Goal: Information Seeking & Learning: Learn about a topic

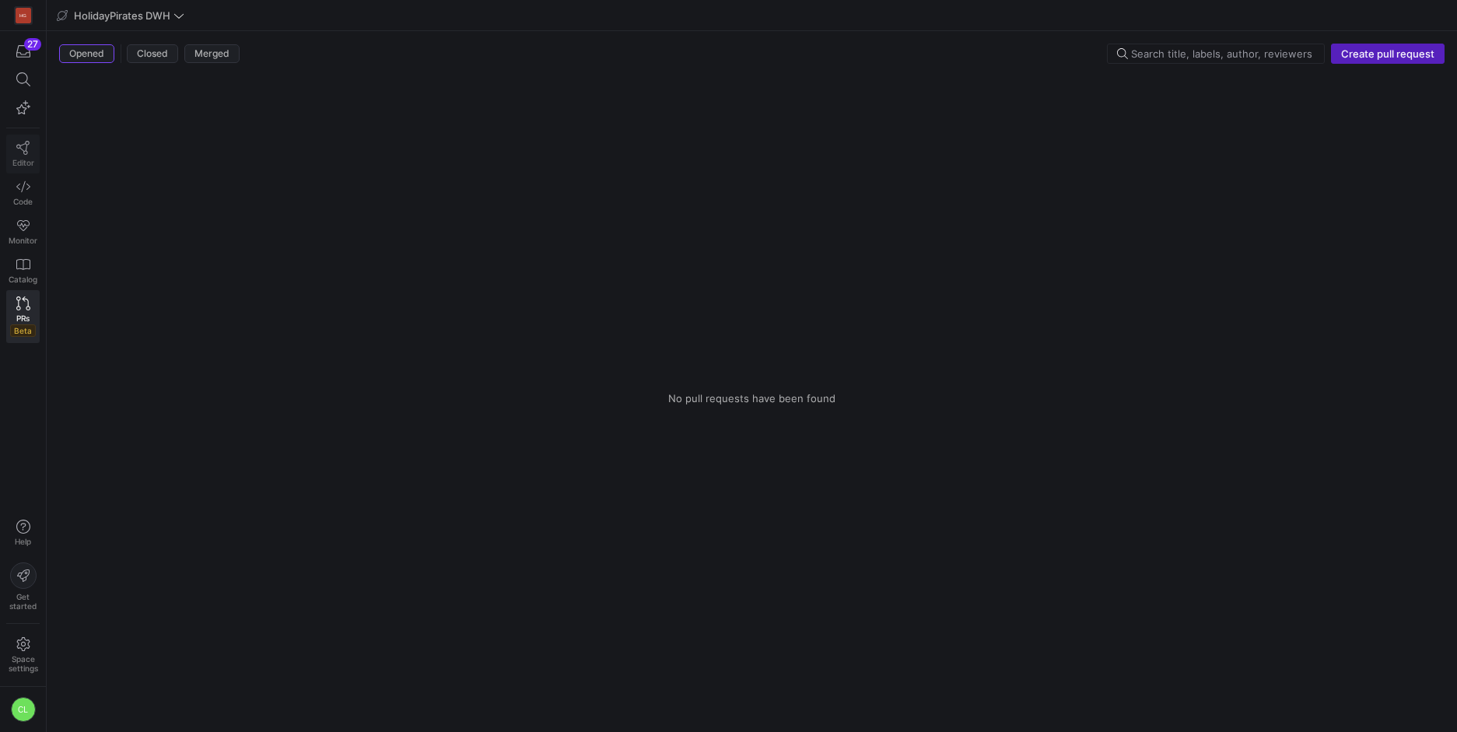
click at [15, 161] on span "Editor" at bounding box center [23, 162] width 22 height 9
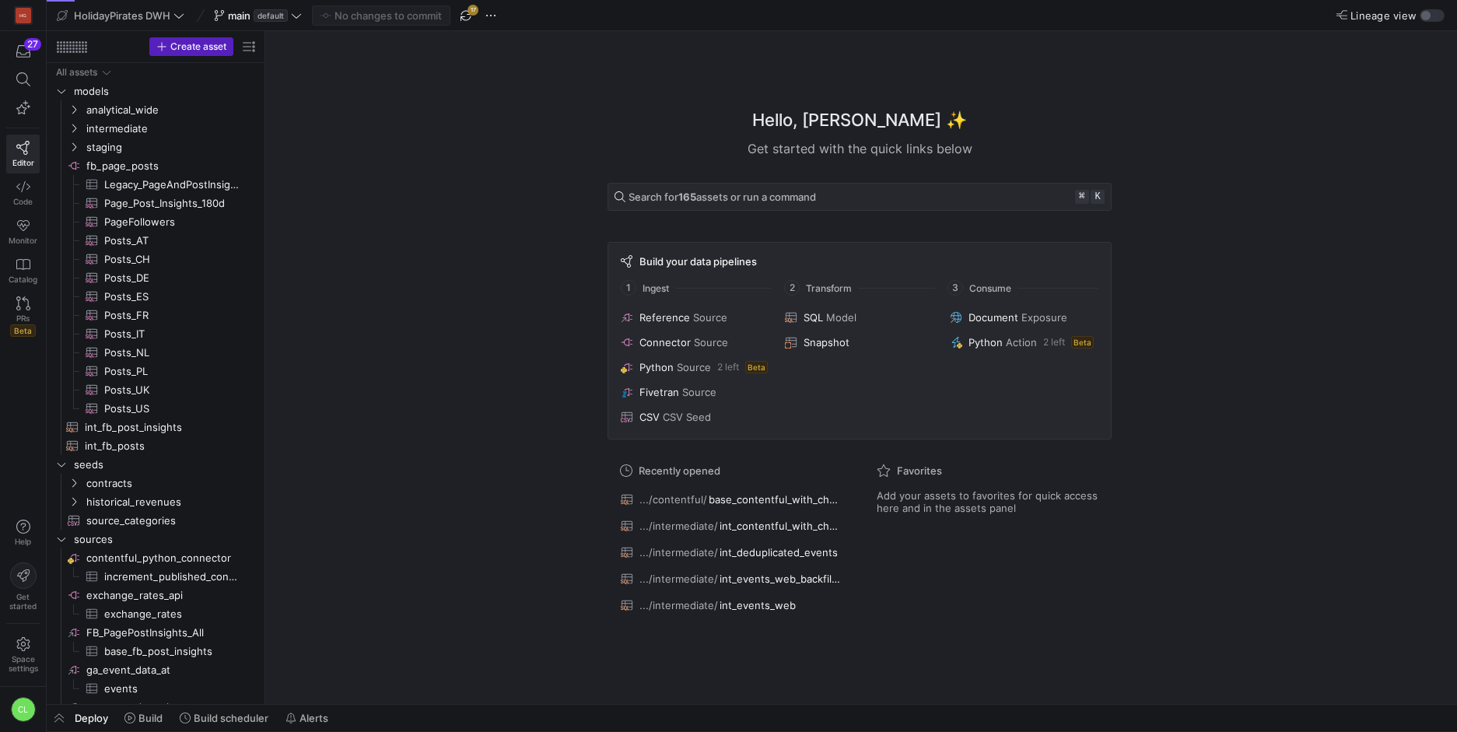
click at [306, 16] on div "HolidayPirates DWH main default No changes to commit 17" at bounding box center [283, 15] width 460 height 20
click at [294, 23] on div "main default" at bounding box center [258, 15] width 96 height 20
click at [296, 23] on span at bounding box center [258, 15] width 94 height 19
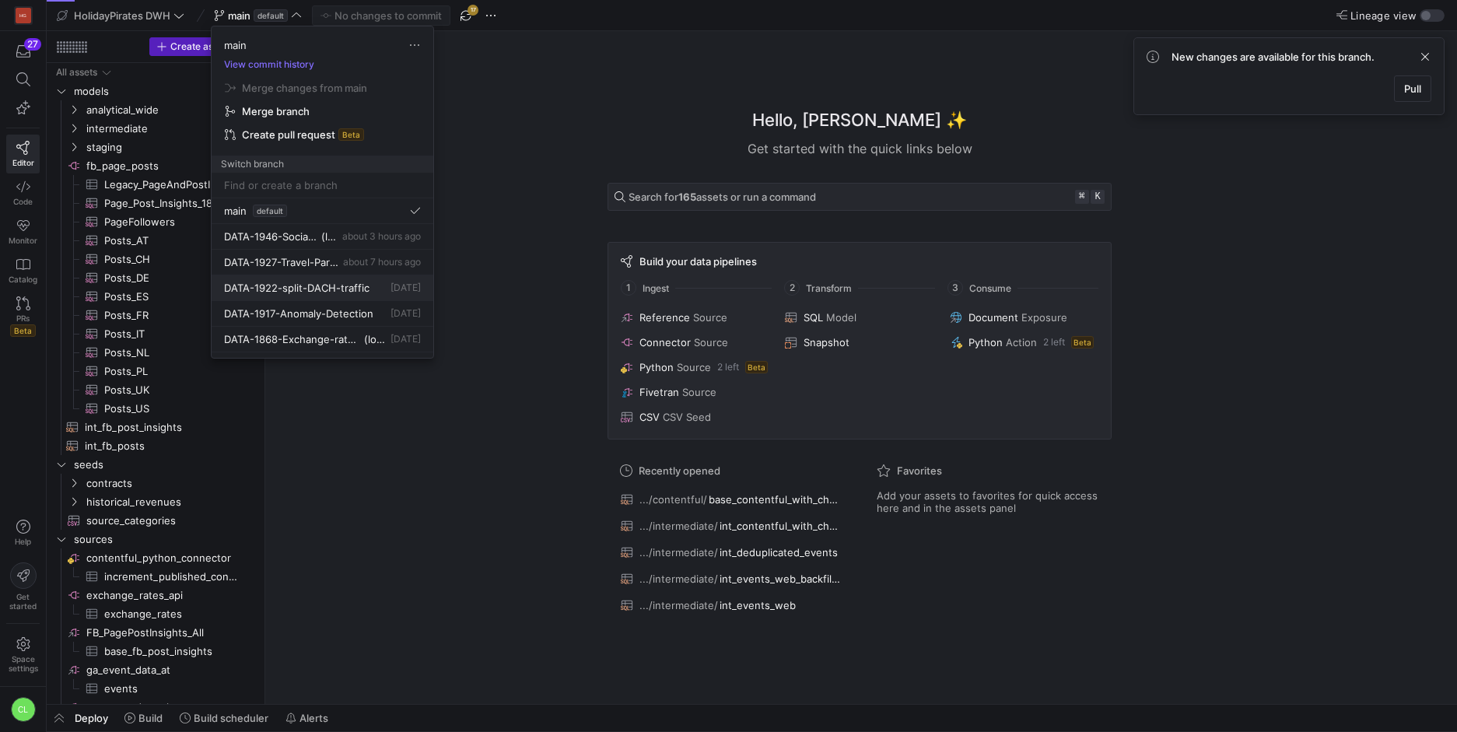
scroll to position [10, 0]
click at [321, 273] on span "DATA-1922-split-DACH-traffic" at bounding box center [296, 277] width 145 height 12
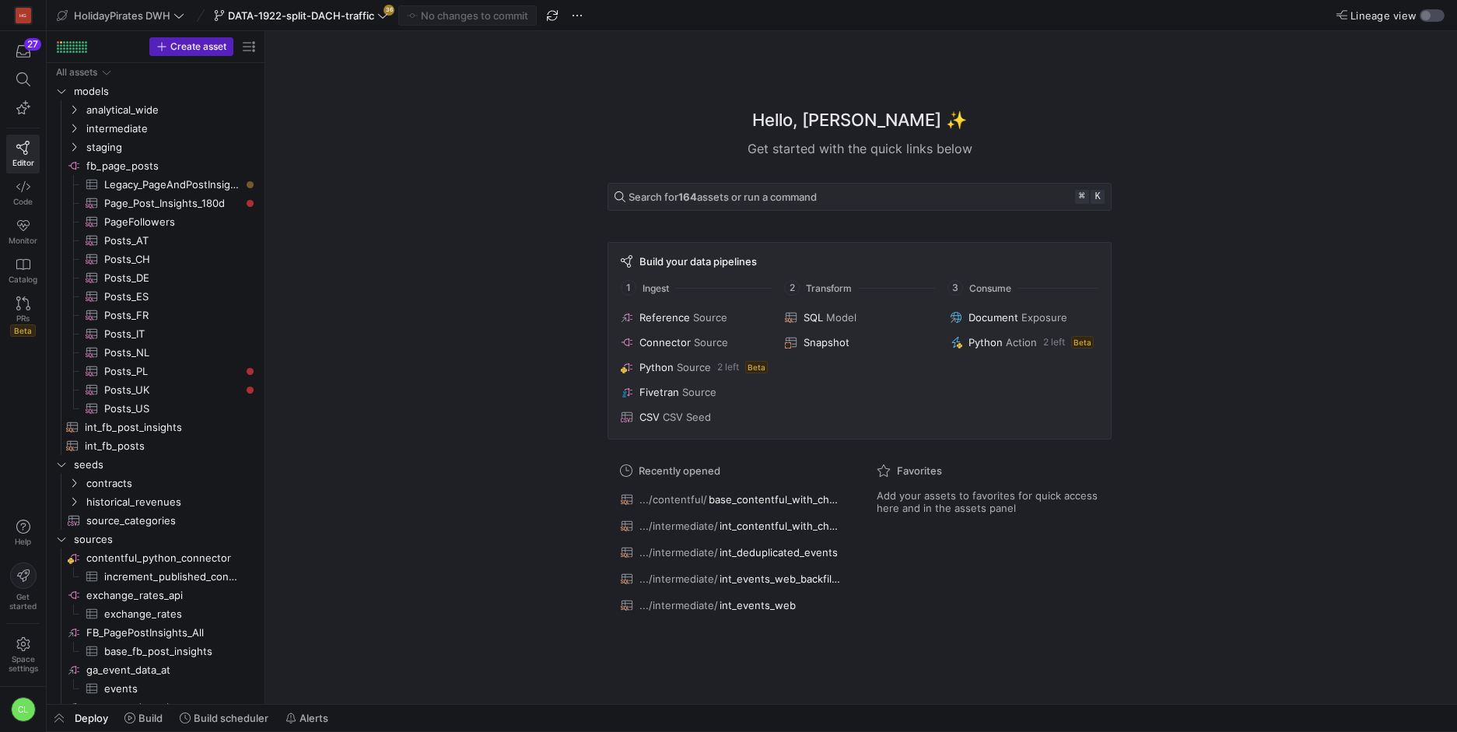
click at [1423, 18] on div "button" at bounding box center [1425, 15] width 9 height 9
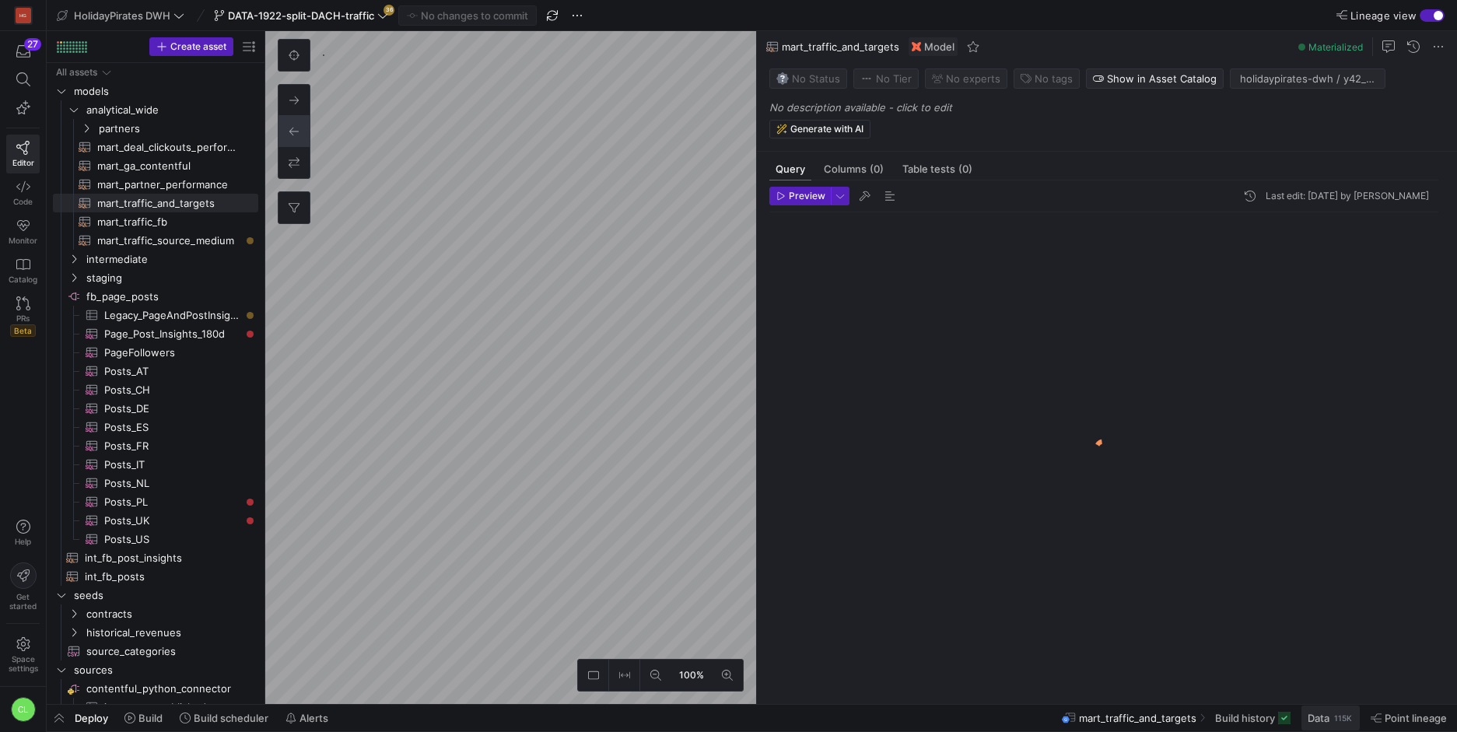
click at [1330, 720] on span "Data 115K" at bounding box center [1330, 718] width 46 height 12
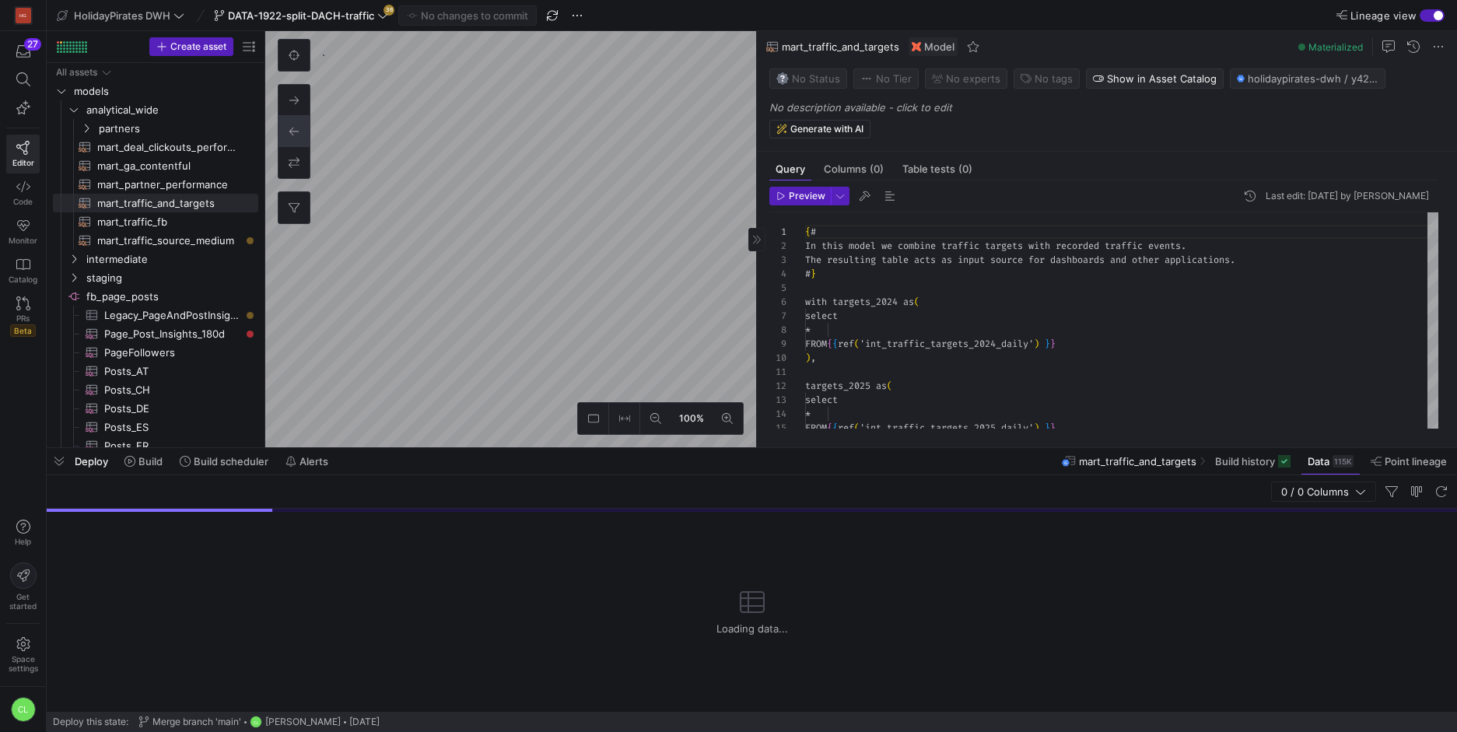
scroll to position [140, 0]
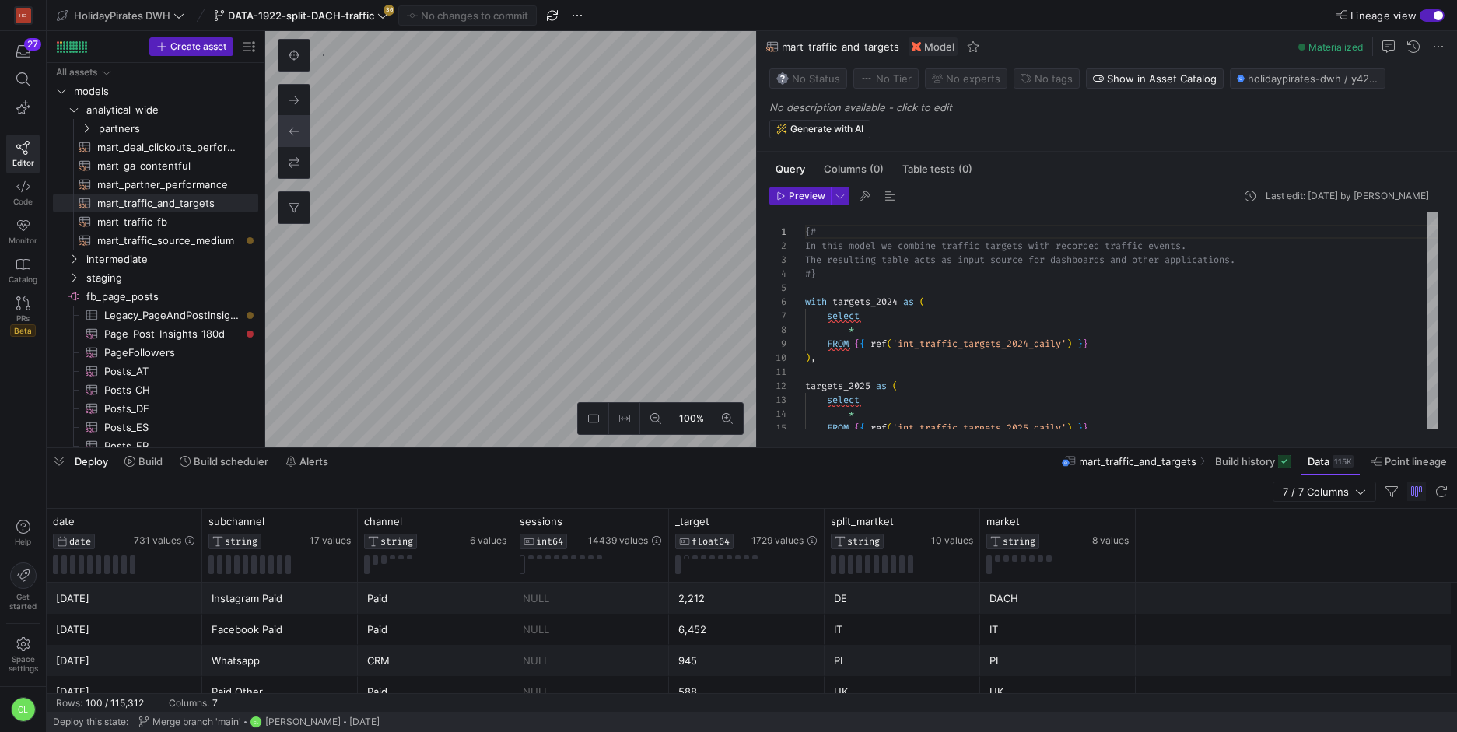
click at [1038, 597] on div "DACH" at bounding box center [1057, 598] width 137 height 30
click at [1123, 521] on icon at bounding box center [1122, 521] width 12 height 12
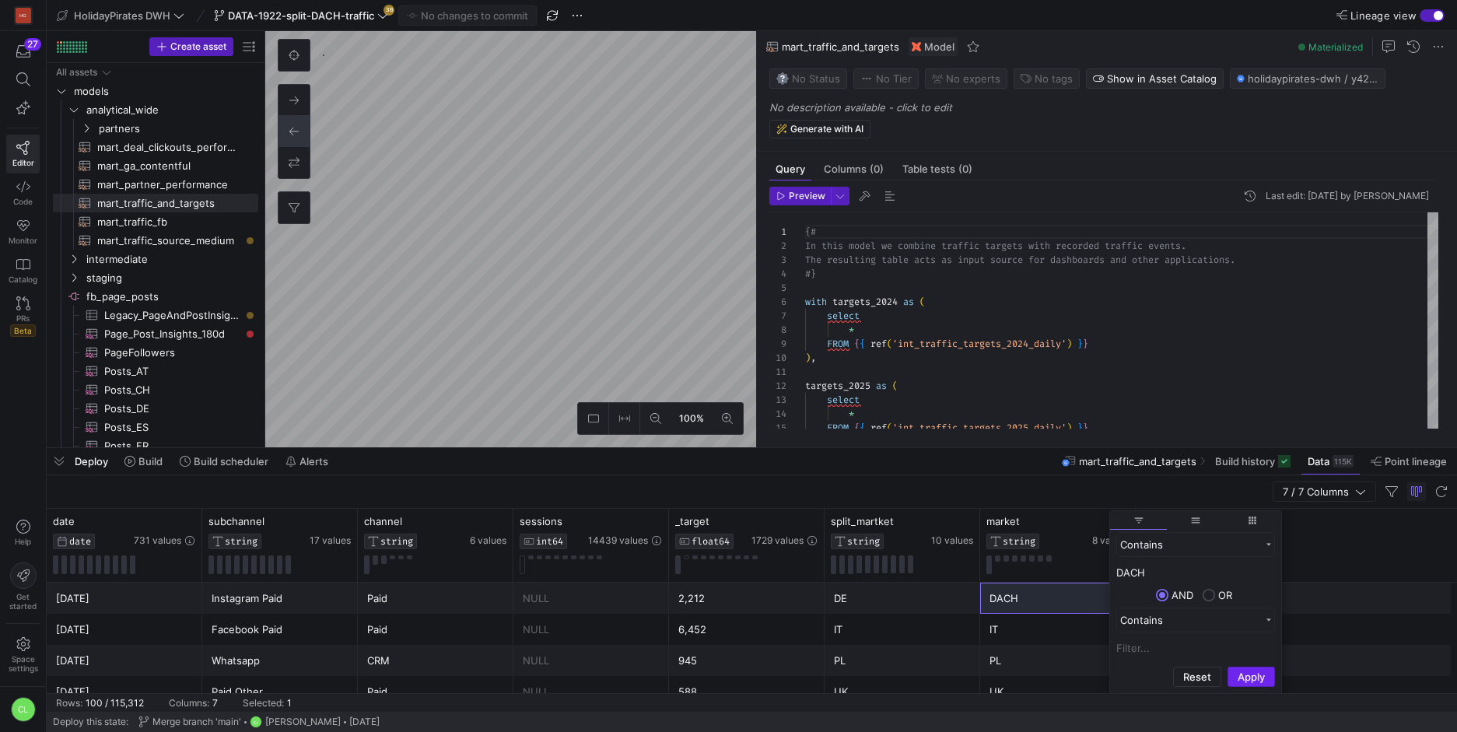
type input "DACH"
click at [1237, 669] on button "Apply" at bounding box center [1250, 677] width 47 height 20
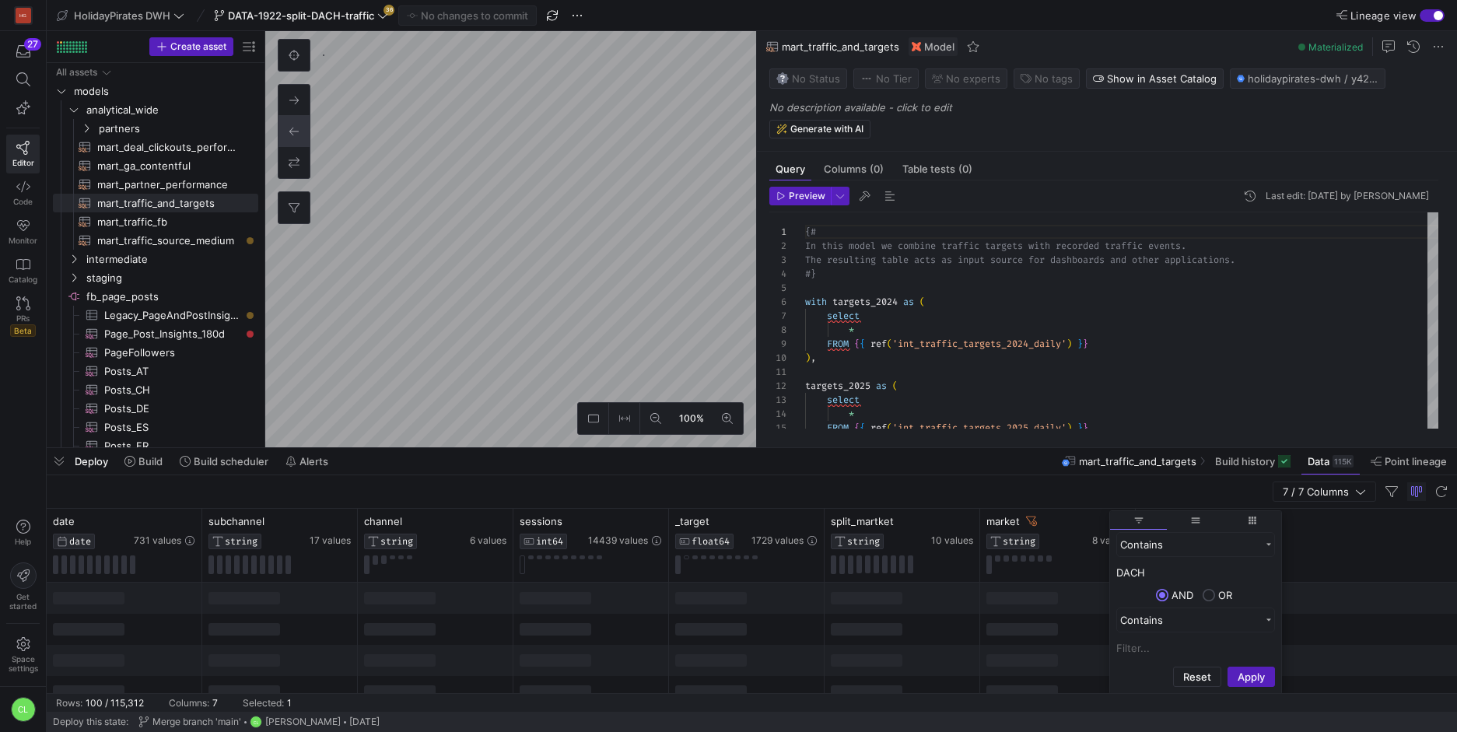
click at [1047, 585] on div at bounding box center [1058, 598] width 156 height 31
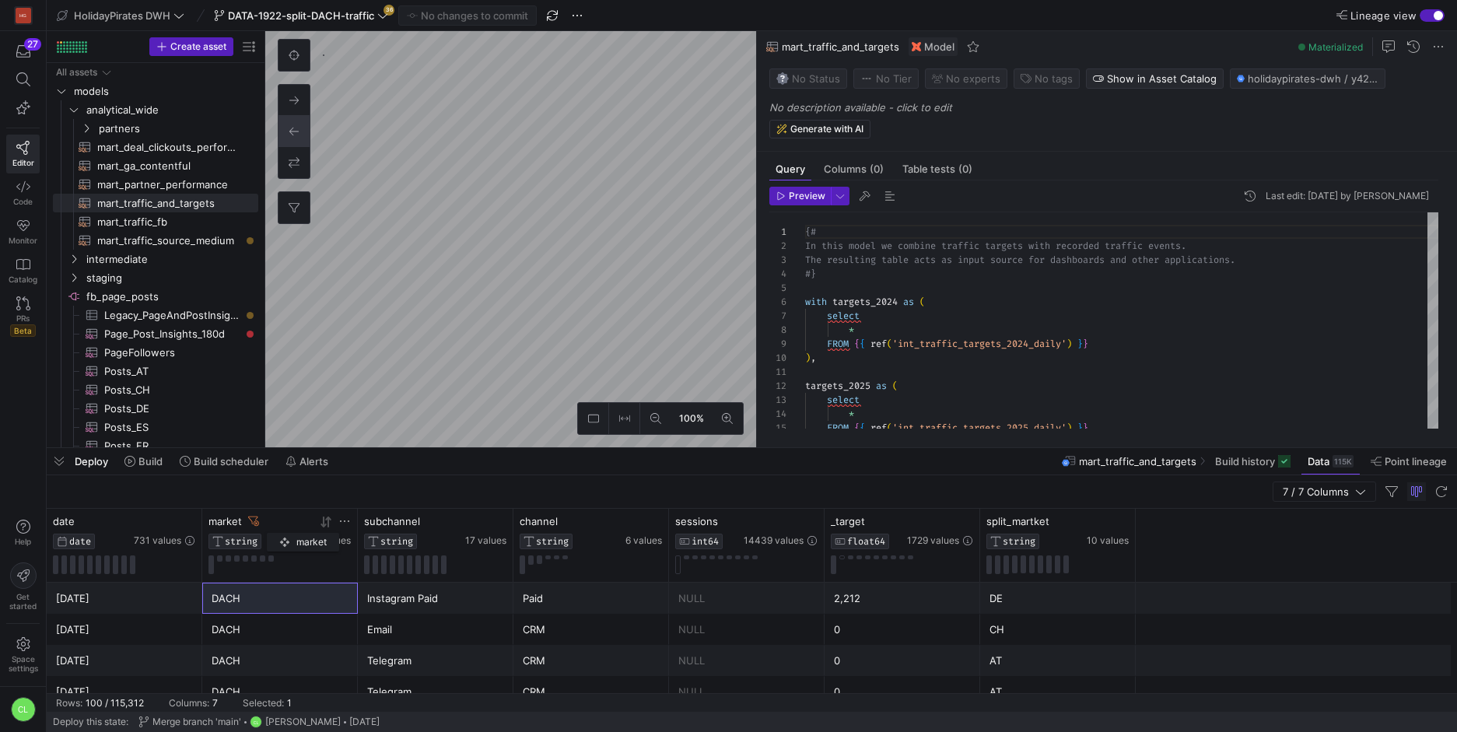
drag, startPoint x: 1059, startPoint y: 524, endPoint x: 234, endPoint y: 524, distance: 825.2
click at [234, 524] on div "market" at bounding box center [259, 521] width 103 height 12
drag, startPoint x: 1054, startPoint y: 523, endPoint x: 461, endPoint y: 527, distance: 592.7
click at [520, 527] on div "split_martket STRING" at bounding box center [568, 532] width 97 height 34
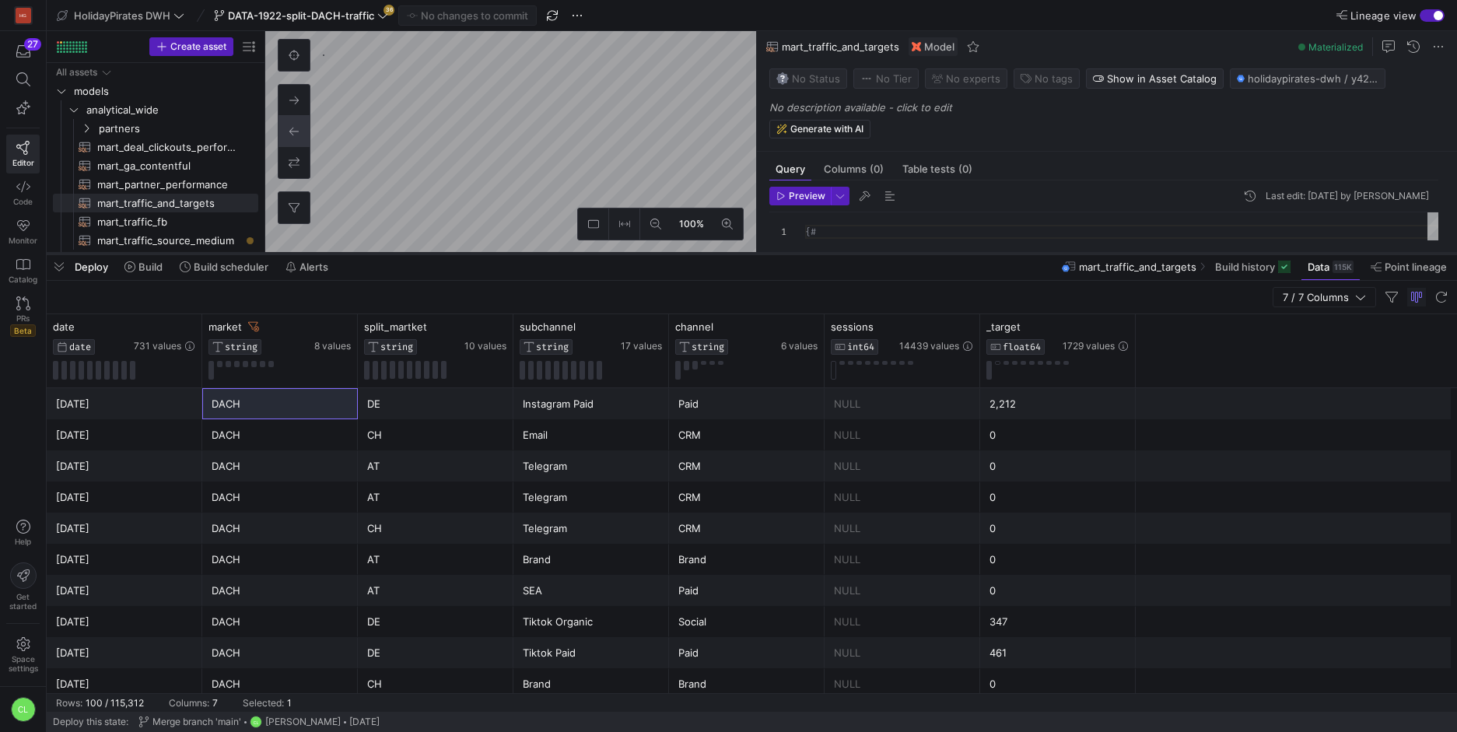
drag, startPoint x: 566, startPoint y: 447, endPoint x: 576, endPoint y: 253, distance: 194.7
click at [576, 253] on div at bounding box center [752, 253] width 1410 height 6
click at [571, 419] on div "Email" at bounding box center [591, 434] width 156 height 31
click at [406, 424] on div "CH" at bounding box center [435, 435] width 137 height 30
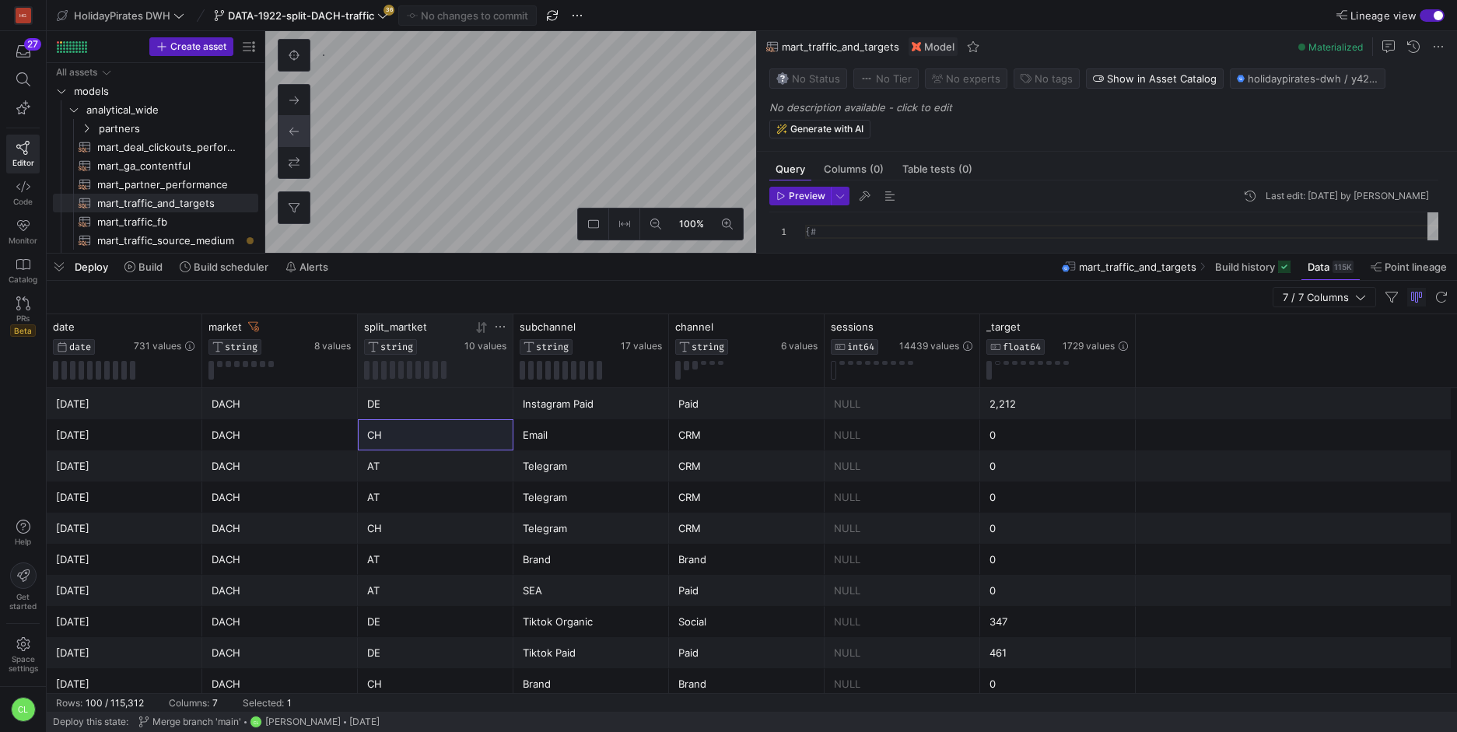
click at [483, 327] on icon at bounding box center [483, 326] width 5 height 11
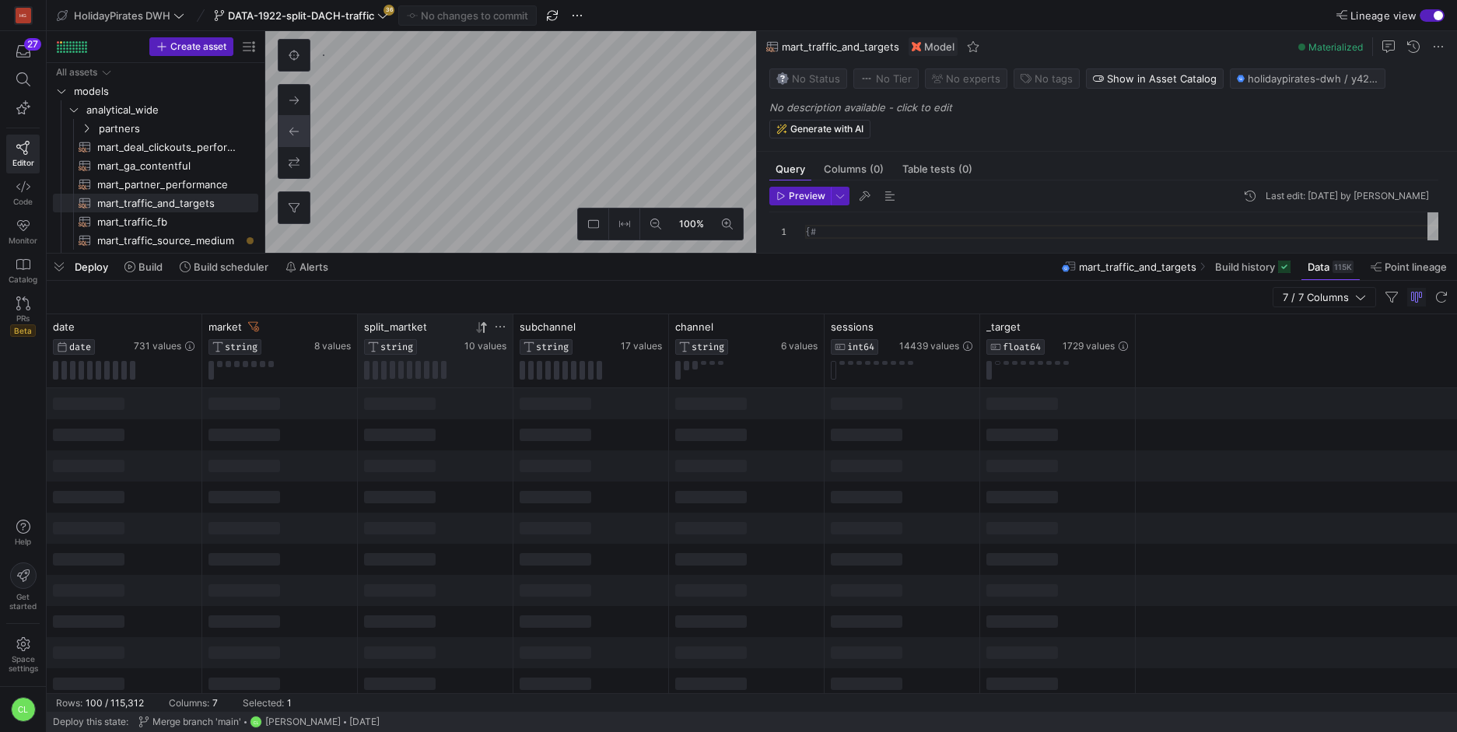
click at [483, 327] on icon at bounding box center [483, 326] width 5 height 11
click at [797, 331] on icon at bounding box center [792, 327] width 12 height 12
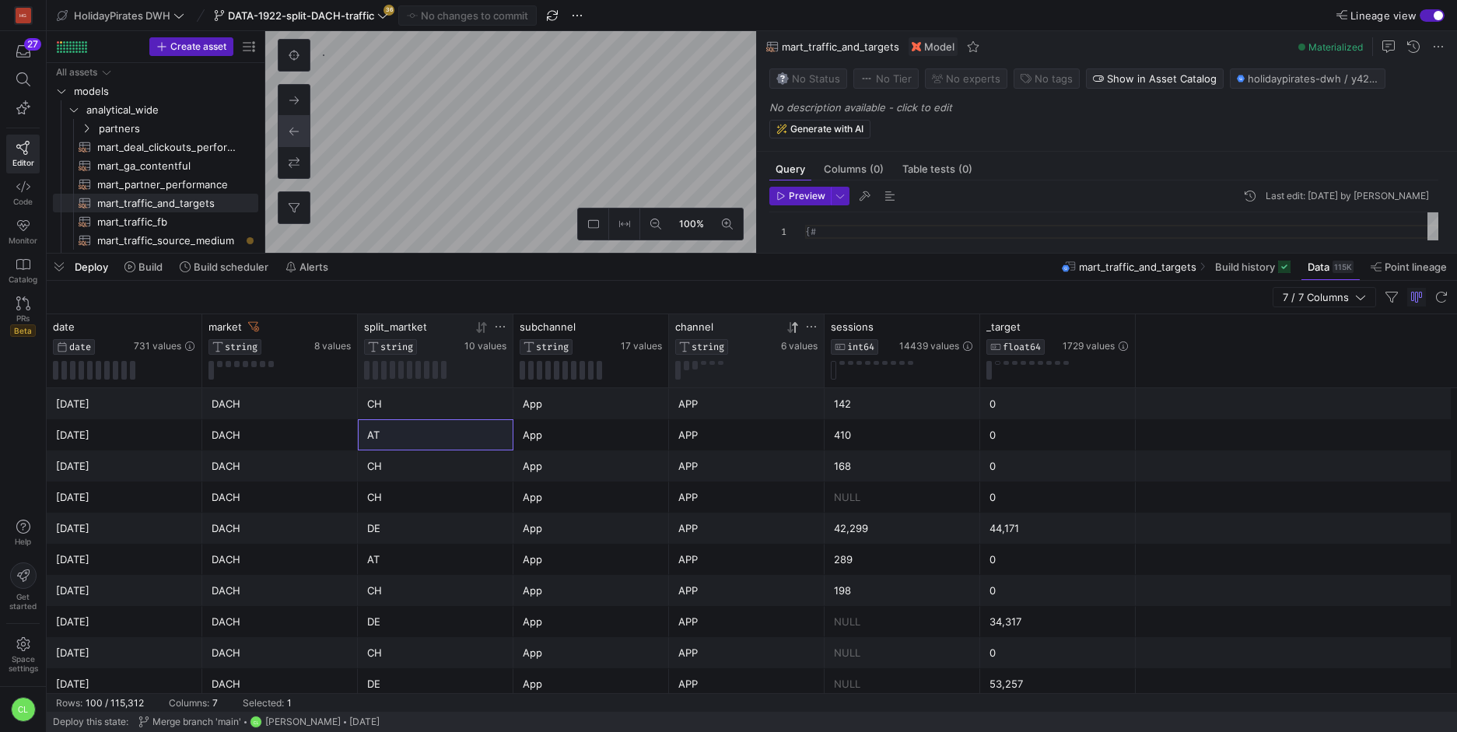
click at [791, 324] on icon at bounding box center [792, 327] width 12 height 12
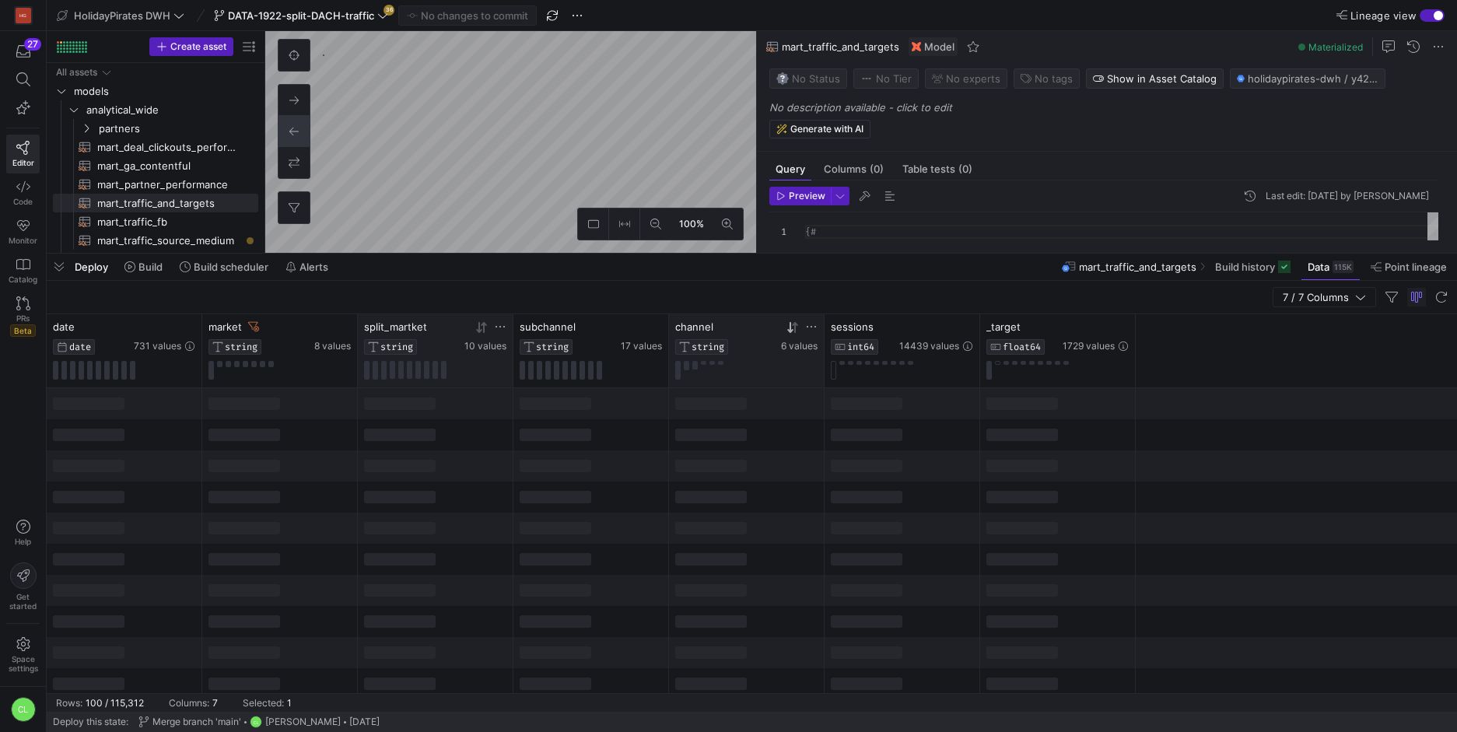
click at [760, 439] on div at bounding box center [747, 434] width 156 height 31
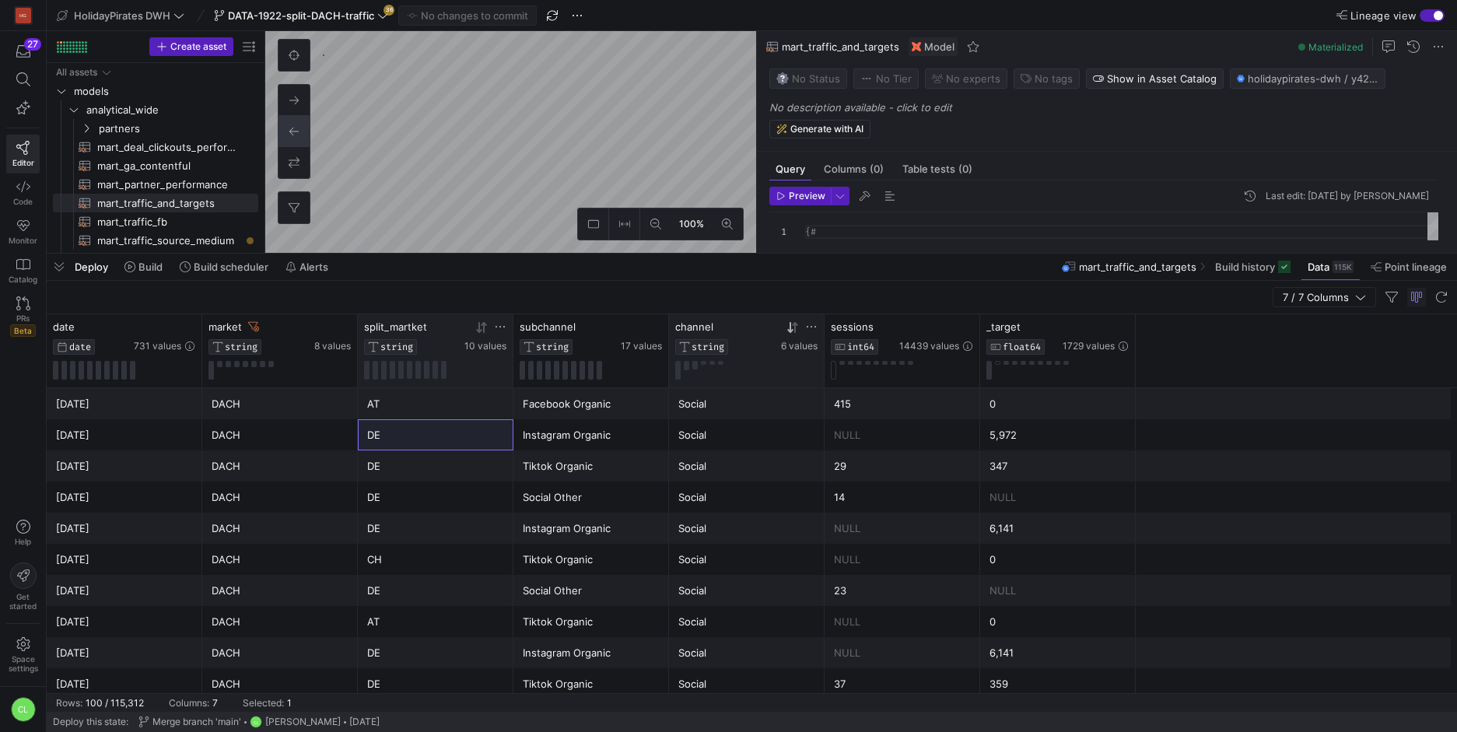
click at [793, 412] on div "Social" at bounding box center [746, 404] width 137 height 30
click at [631, 397] on div "Facebook Organic" at bounding box center [591, 404] width 137 height 30
click at [657, 324] on icon at bounding box center [655, 326] width 12 height 12
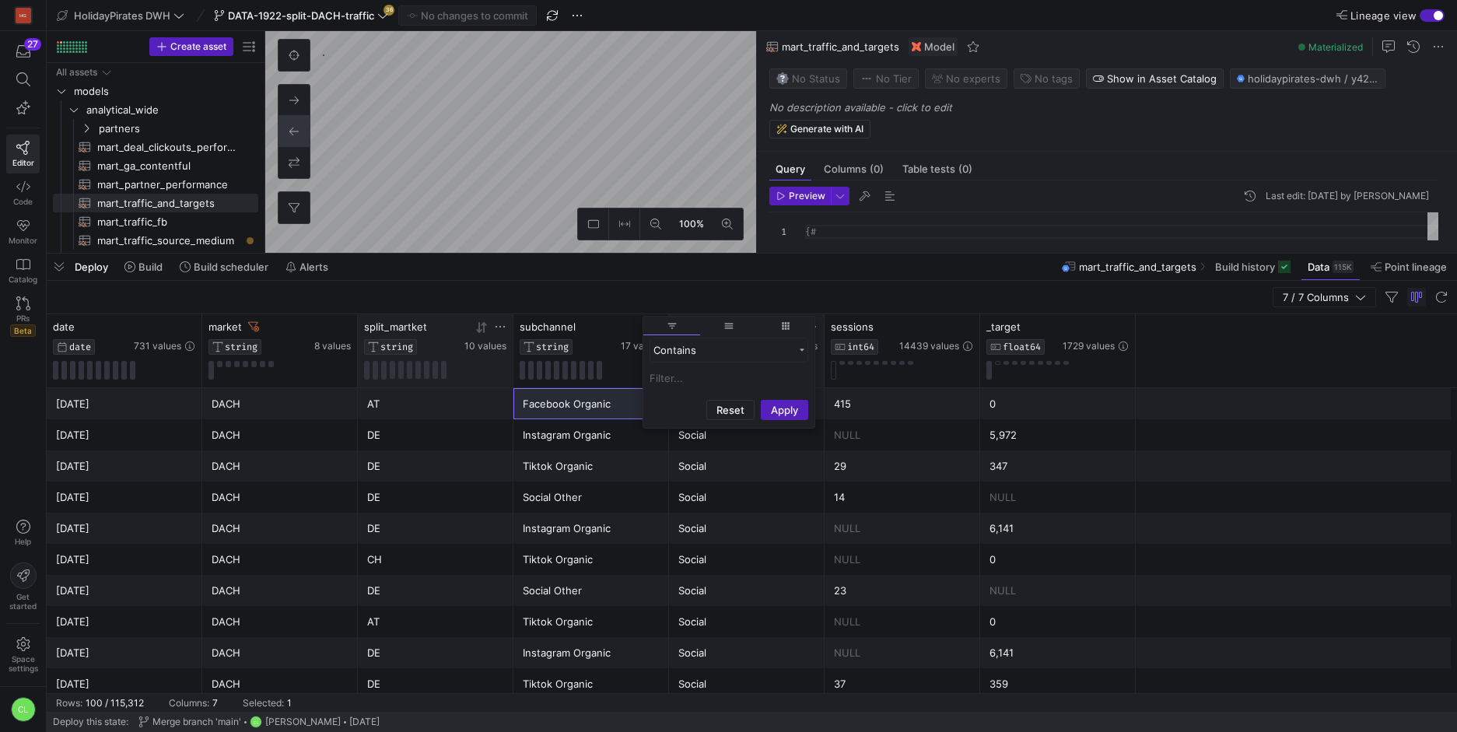
click at [720, 373] on input "Filter Value" at bounding box center [728, 378] width 159 height 19
type input "Facebook Organic"
click at [779, 478] on button "Apply" at bounding box center [784, 485] width 47 height 20
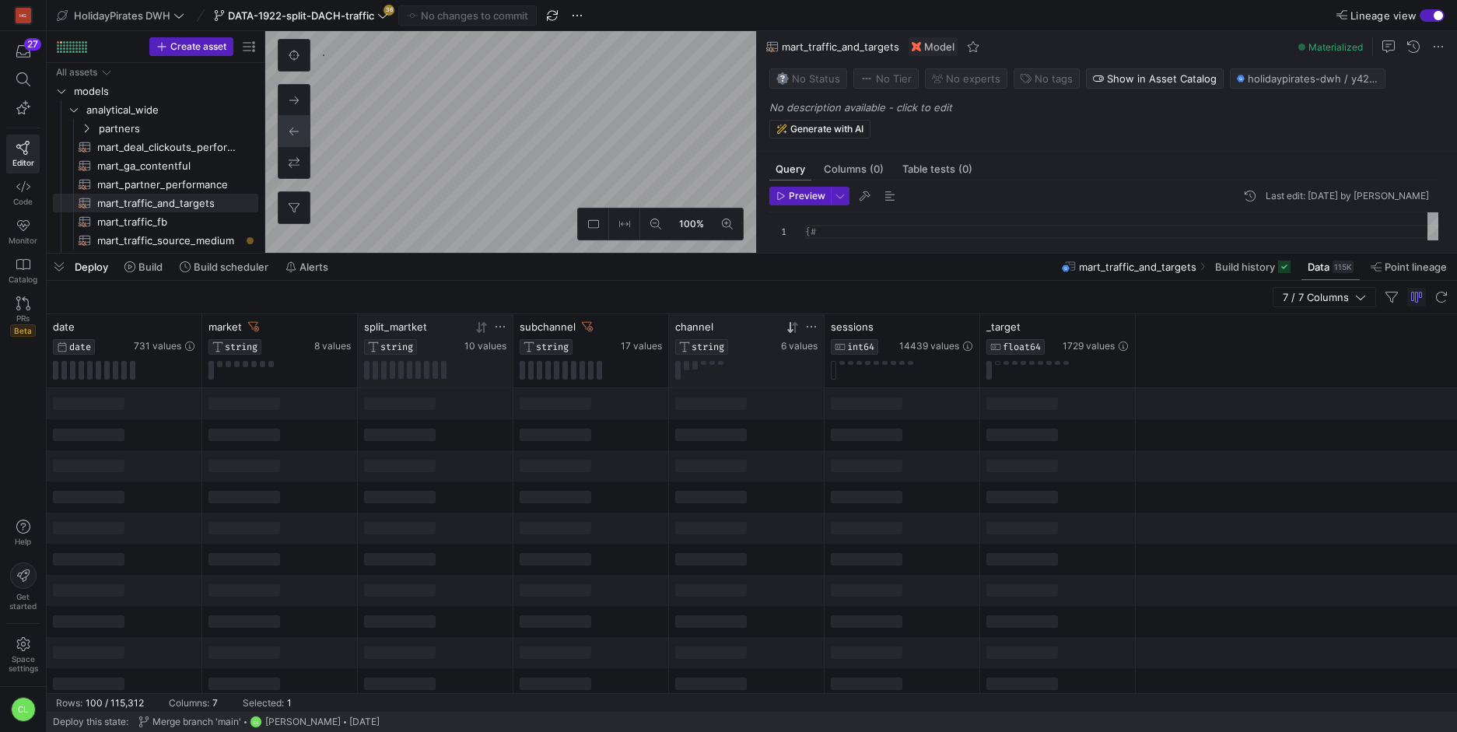
click at [491, 447] on div at bounding box center [436, 434] width 156 height 31
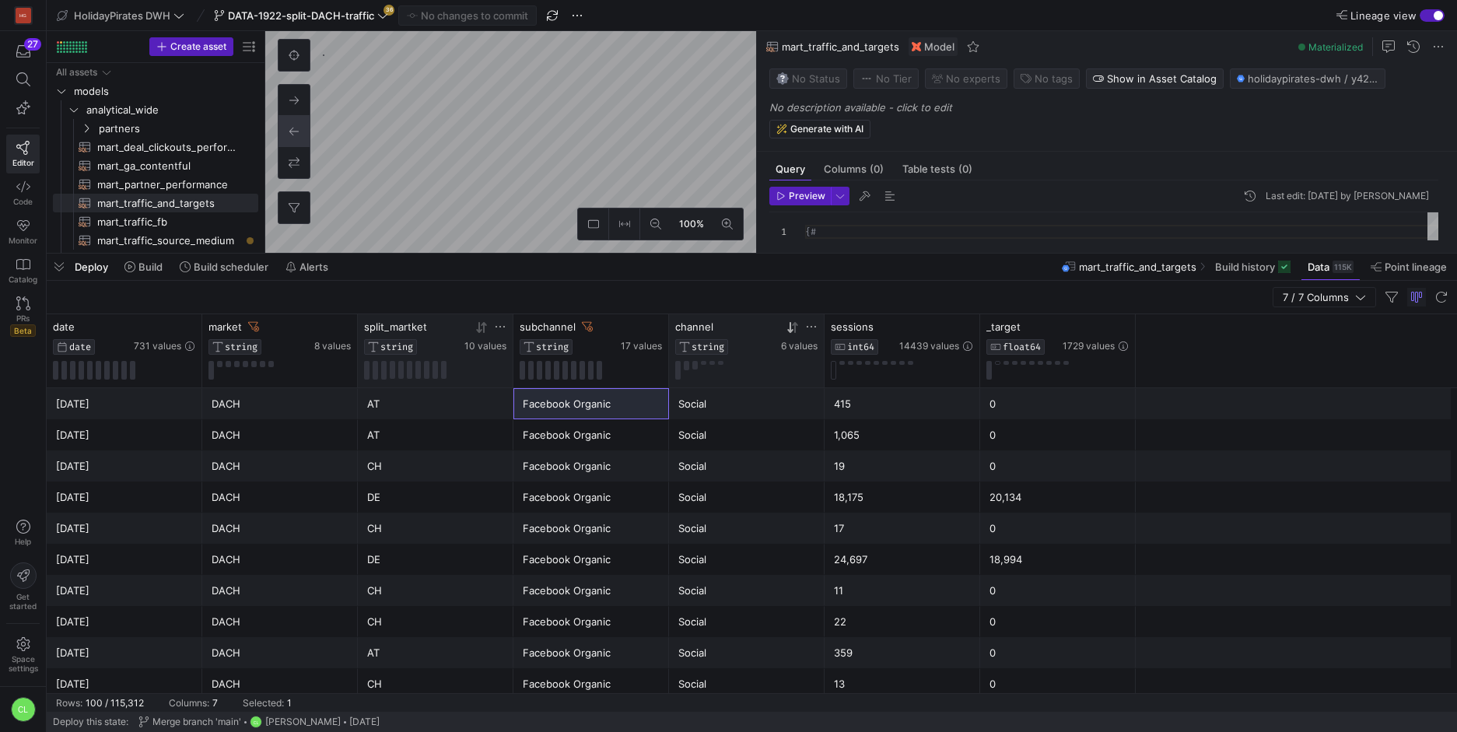
click at [401, 488] on div "DE" at bounding box center [435, 497] width 137 height 30
click at [619, 415] on div "Facebook Organic" at bounding box center [591, 404] width 137 height 30
click at [119, 371] on div at bounding box center [124, 370] width 142 height 19
click at [123, 370] on button at bounding box center [123, 370] width 5 height 19
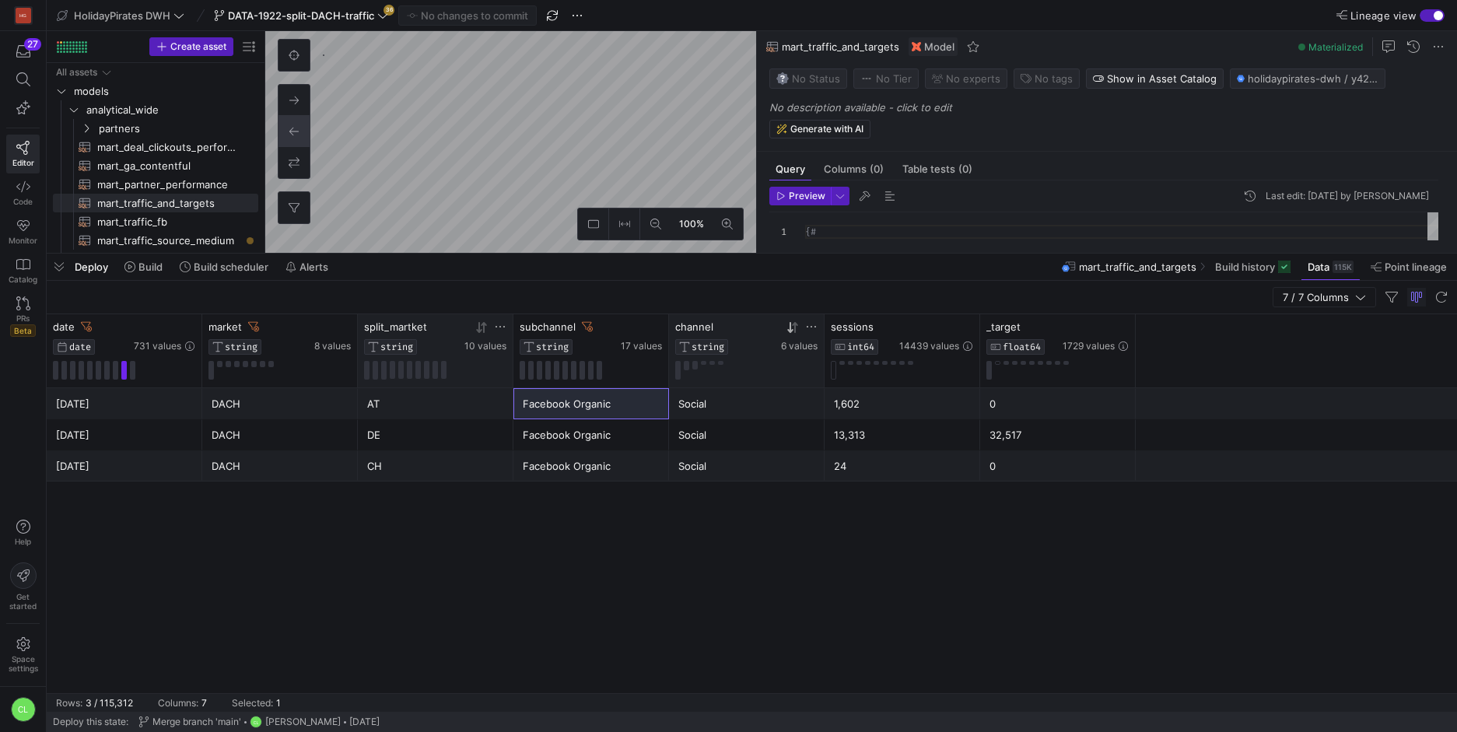
click at [541, 592] on div "[DATE] DACH AT Facebook Organic Social 1,602 0 [DATE] DACH DE Facebook Organic …" at bounding box center [752, 540] width 1410 height 305
click at [723, 535] on div "[DATE] DACH AT Facebook Organic Social 1,602 0 [DATE] DACH DE Facebook Organic …" at bounding box center [752, 540] width 1410 height 305
click at [1129, 471] on div "0" at bounding box center [1058, 465] width 156 height 30
click at [1024, 463] on div "0" at bounding box center [1057, 466] width 137 height 30
click at [939, 464] on div "24" at bounding box center [902, 466] width 137 height 30
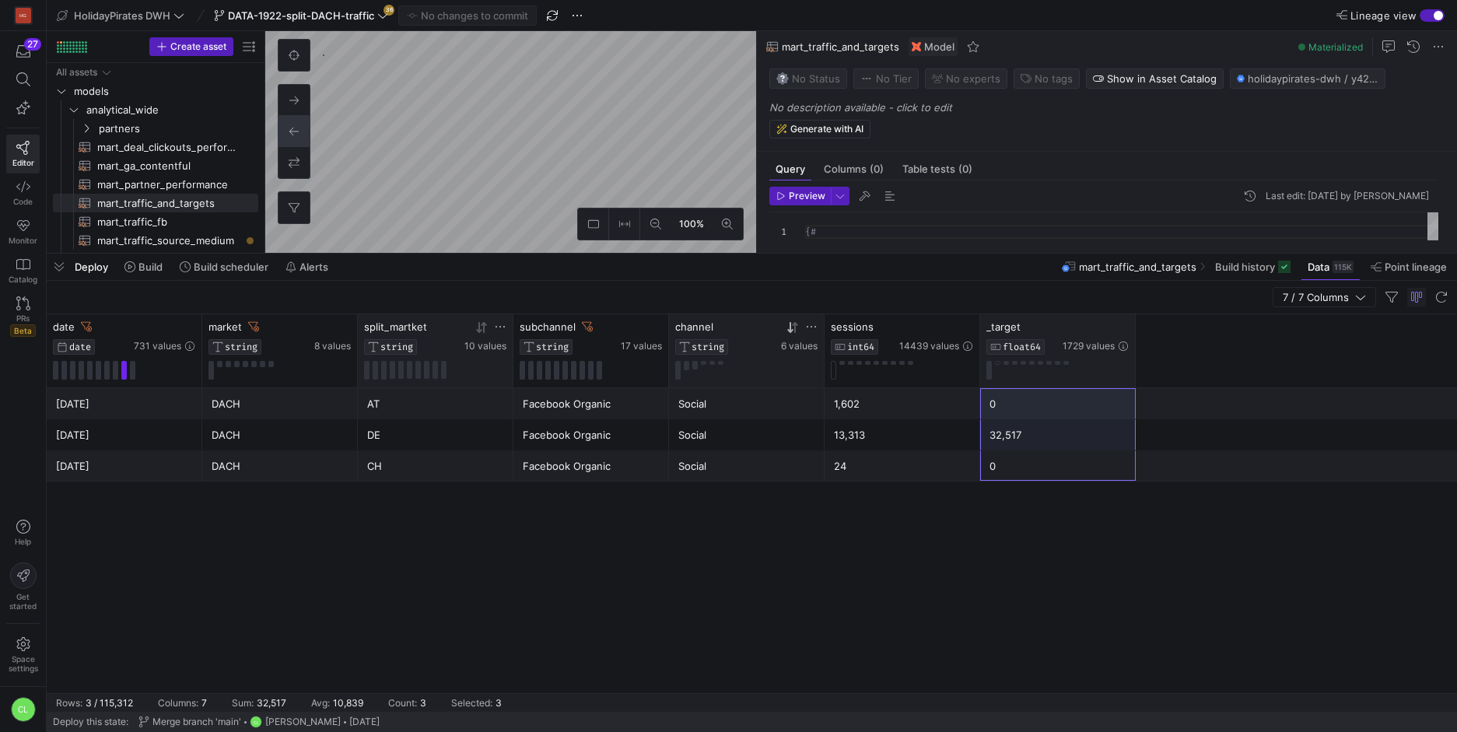
drag, startPoint x: 1038, startPoint y: 453, endPoint x: 1101, endPoint y: 384, distance: 93.6
click at [1105, 380] on div "date DATE 731 values subchannel STRING 17 values channel STRING 6 values sessio…" at bounding box center [752, 503] width 1410 height 379
drag, startPoint x: 1045, startPoint y: 441, endPoint x: 1035, endPoint y: 462, distance: 23.0
click at [1045, 443] on div "32,517" at bounding box center [1057, 435] width 137 height 30
click at [1031, 420] on div "32,517" at bounding box center [1057, 435] width 137 height 30
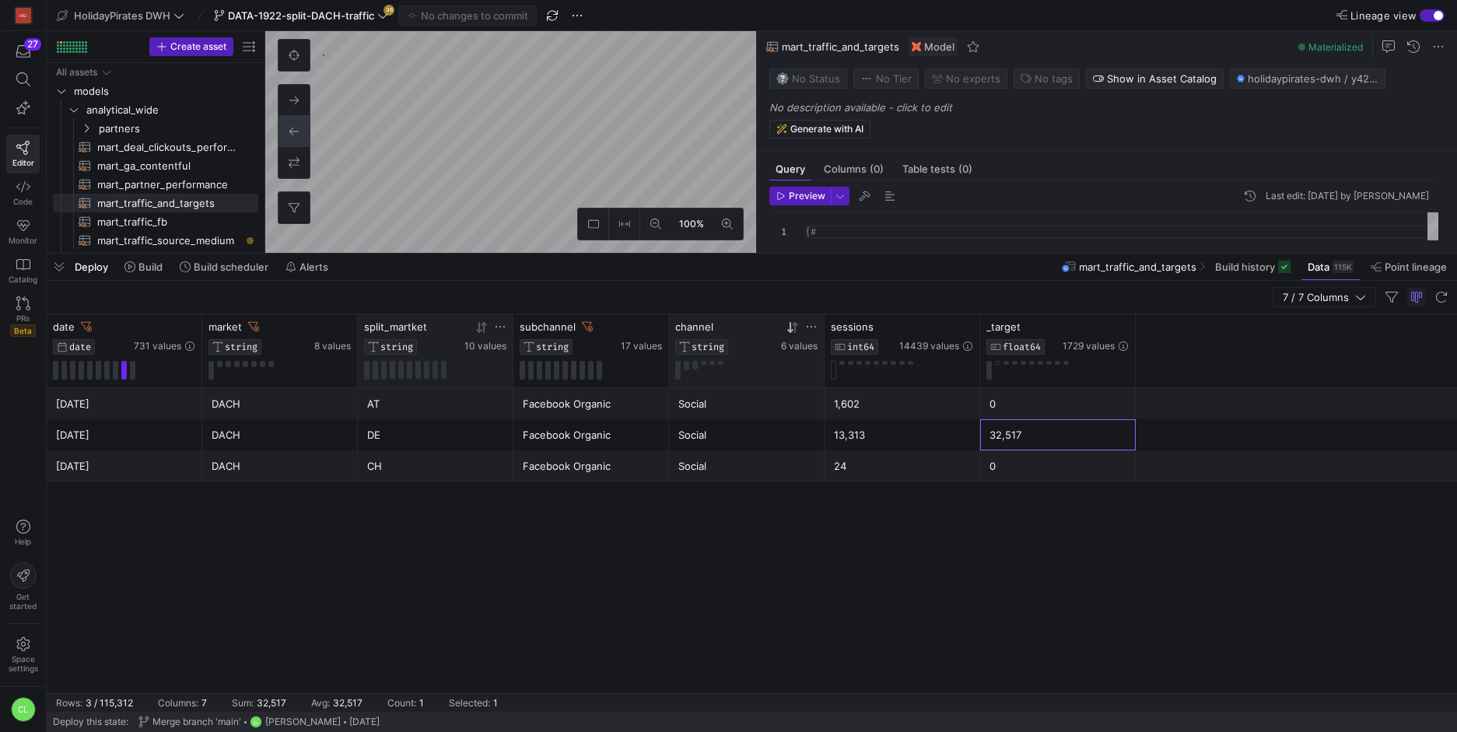
click at [1045, 449] on div "32,517" at bounding box center [1057, 435] width 137 height 30
click at [1053, 459] on div "0" at bounding box center [1057, 466] width 137 height 30
click at [1165, 467] on div "[DATE] DACH CH Facebook Organic Social 24 0" at bounding box center [752, 465] width 1410 height 31
click at [926, 573] on div "[DATE] DACH AT Facebook Organic Social 1,602 0 [DATE] DACH DE Facebook Organic …" at bounding box center [752, 540] width 1410 height 305
